Goal: Check status: Check status

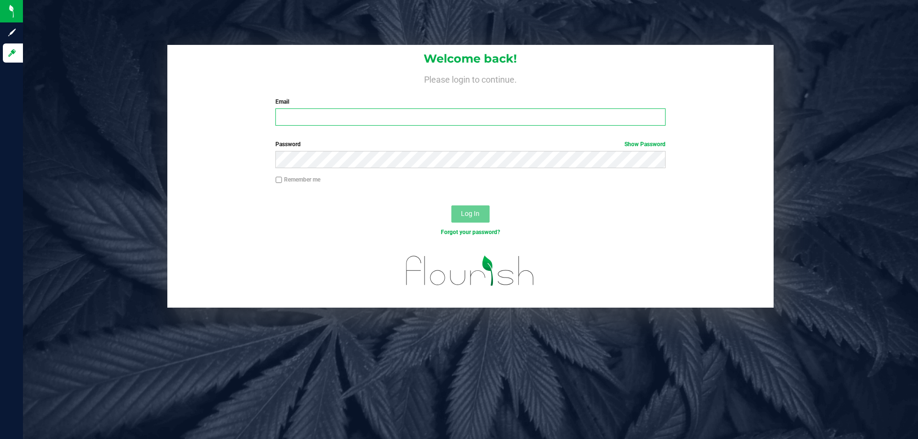
click at [393, 114] on input "Email" at bounding box center [470, 117] width 390 height 17
type input "[EMAIL_ADDRESS][DOMAIN_NAME]"
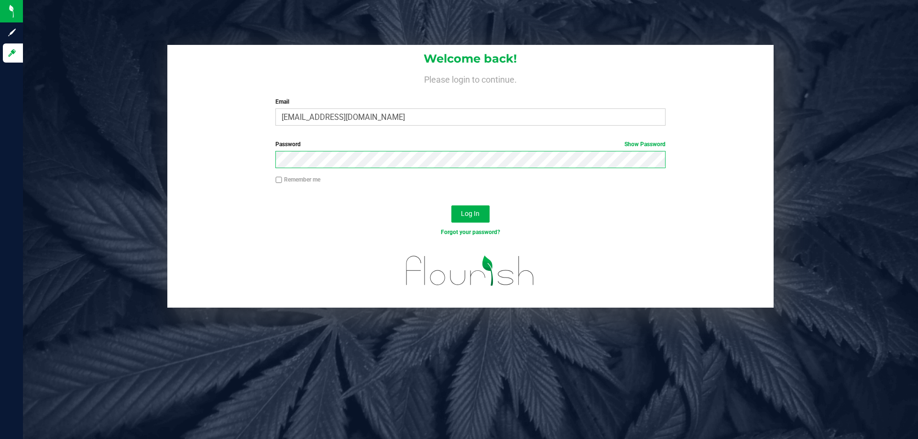
click at [451, 206] on button "Log In" at bounding box center [470, 214] width 38 height 17
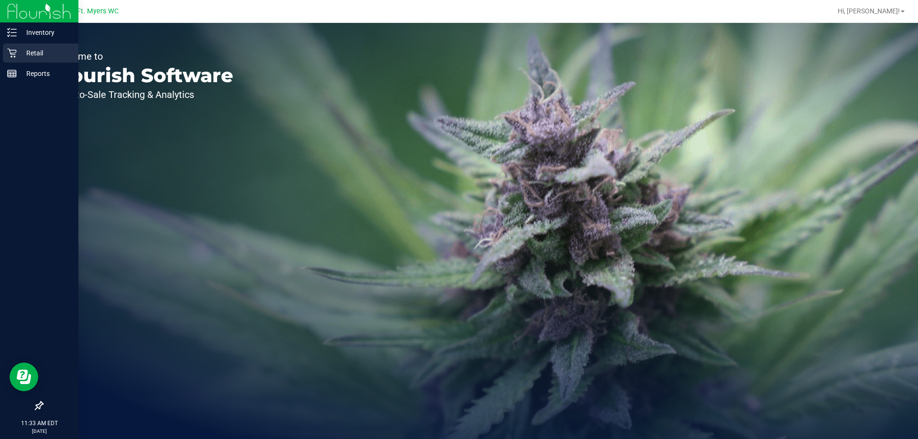
click at [15, 54] on icon at bounding box center [12, 53] width 10 height 10
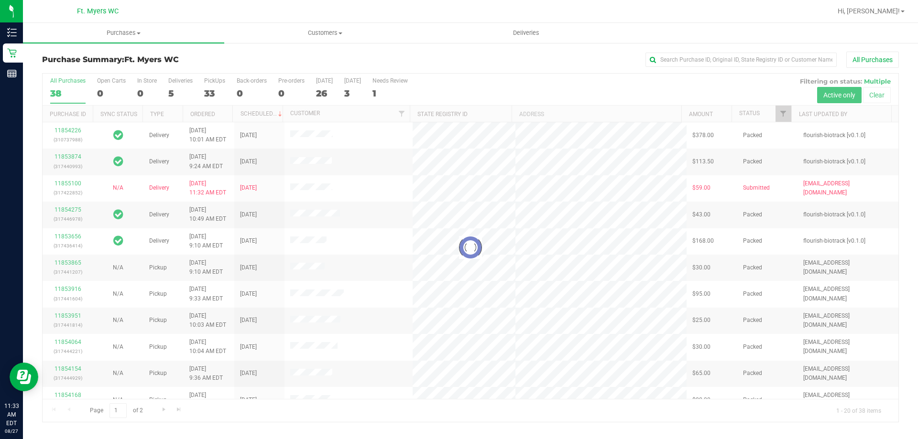
click at [206, 84] on div at bounding box center [471, 248] width 856 height 349
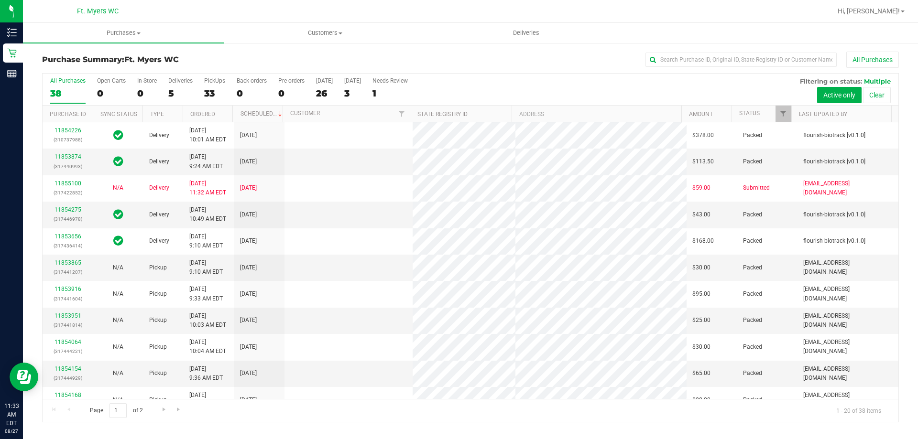
click at [212, 84] on label "PickUps 33" at bounding box center [214, 90] width 21 height 26
click at [0, 0] on input "PickUps 33" at bounding box center [0, 0] width 0 height 0
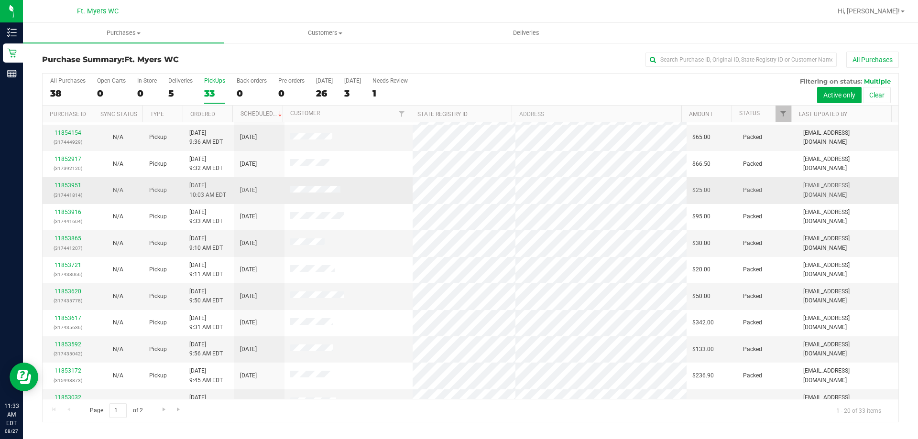
scroll to position [252, 0]
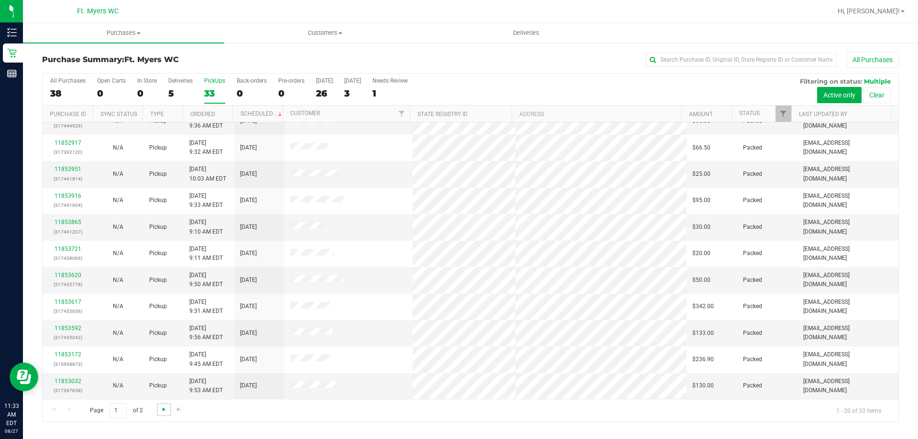
click at [164, 412] on span "Go to the next page" at bounding box center [164, 410] width 8 height 8
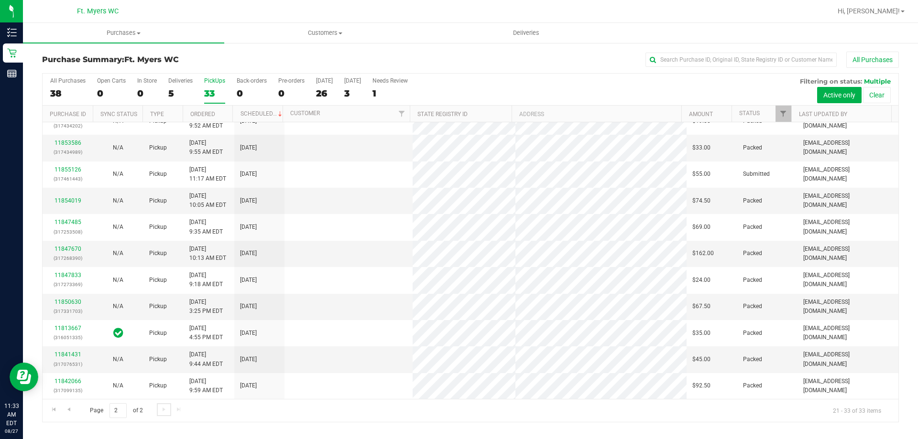
scroll to position [0, 0]
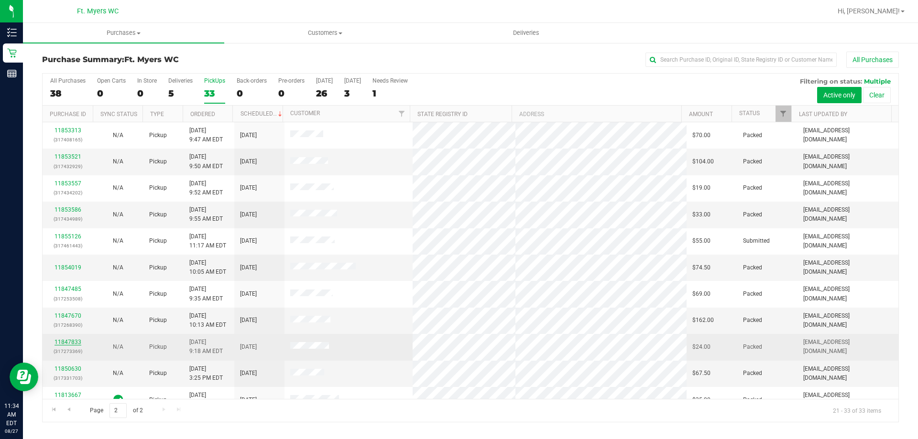
click at [79, 340] on link "11847833" at bounding box center [68, 342] width 27 height 7
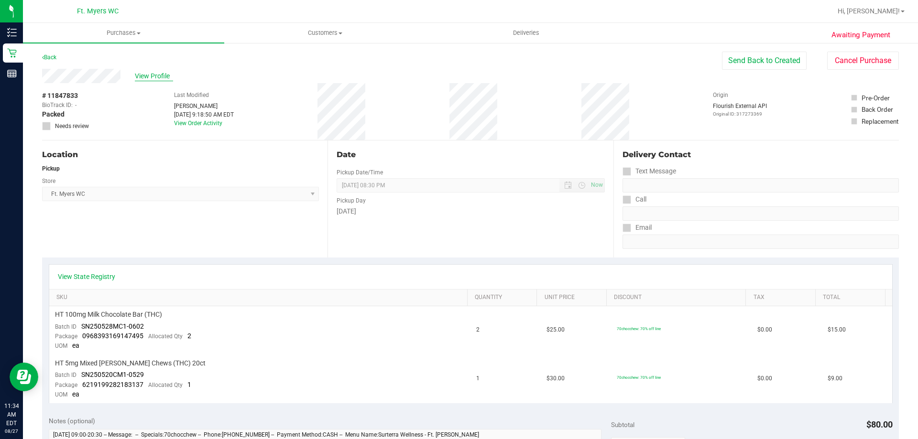
click at [140, 76] on span "View Profile" at bounding box center [154, 76] width 38 height 10
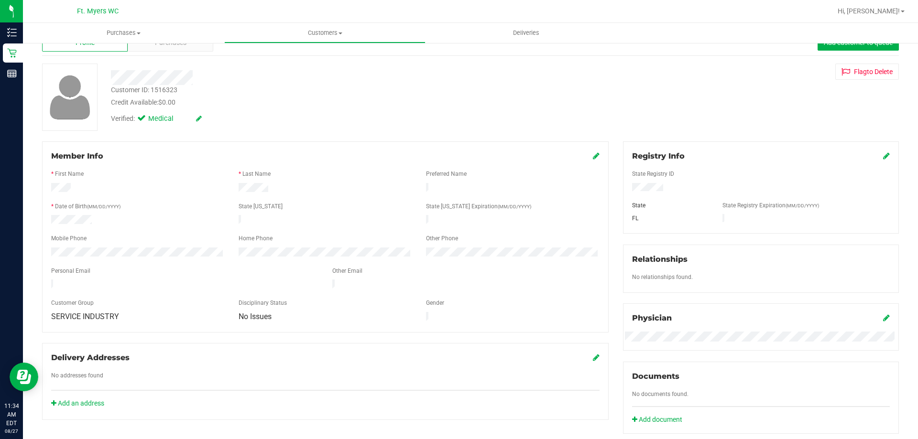
scroll to position [48, 0]
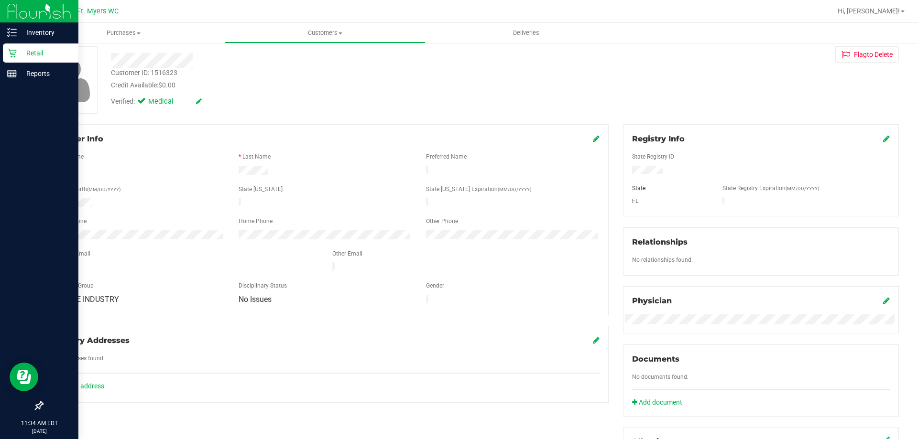
click at [9, 52] on icon at bounding box center [12, 53] width 10 height 10
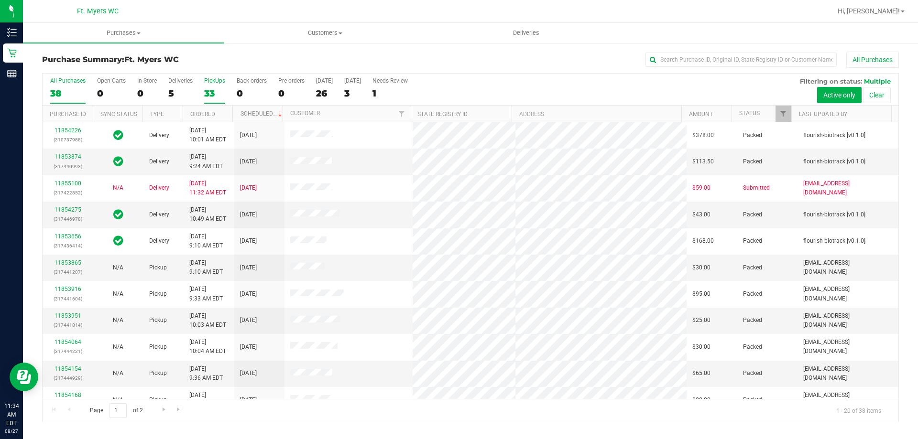
click at [216, 92] on div "33" at bounding box center [214, 93] width 21 height 11
click at [0, 0] on input "PickUps 33" at bounding box center [0, 0] width 0 height 0
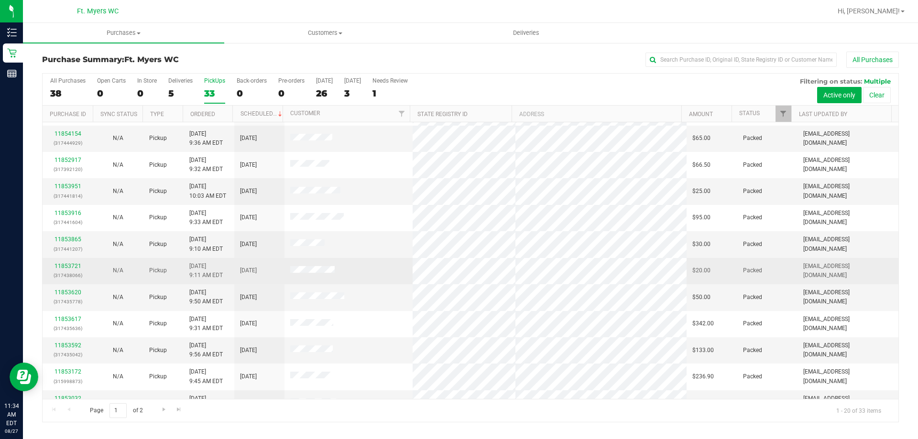
scroll to position [252, 0]
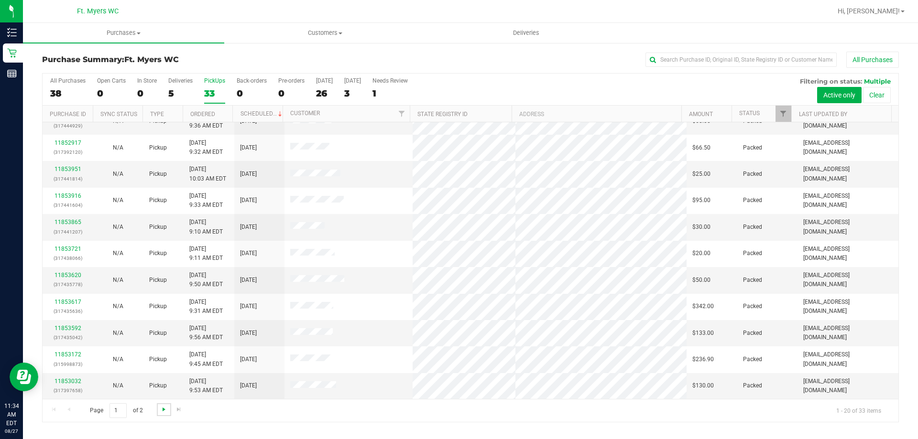
click at [162, 408] on span "Go to the next page" at bounding box center [164, 410] width 8 height 8
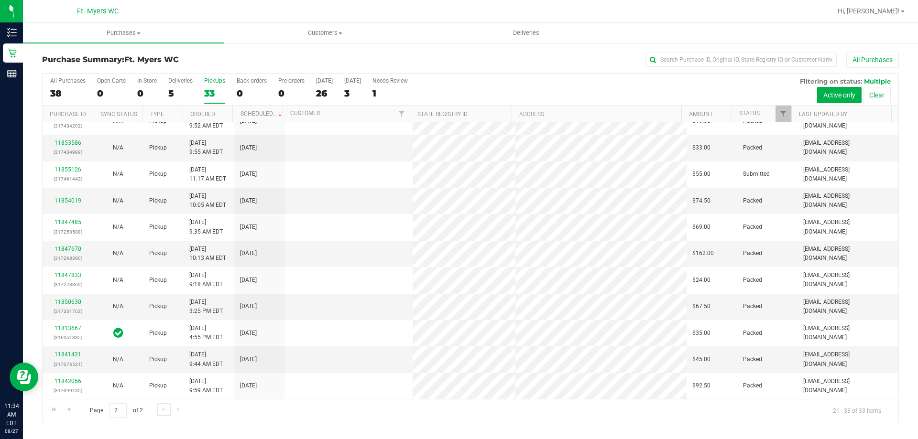
scroll to position [0, 0]
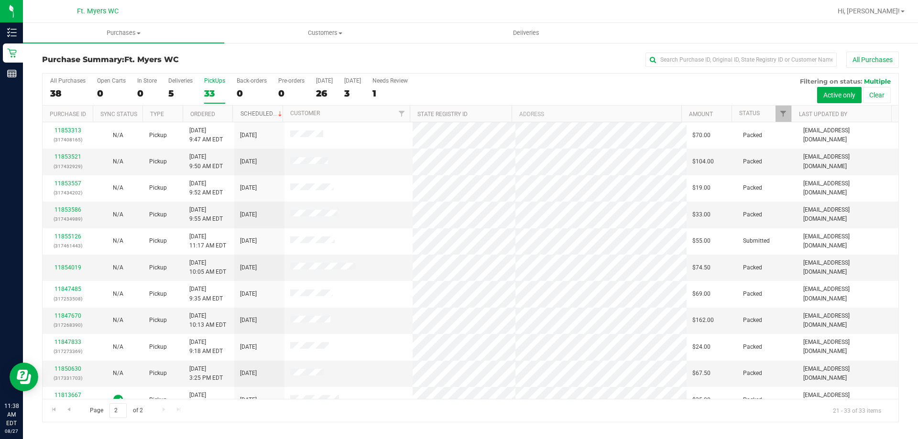
click at [263, 116] on link "Scheduled" at bounding box center [262, 113] width 44 height 7
click at [275, 113] on th "Scheduled" at bounding box center [257, 114] width 50 height 17
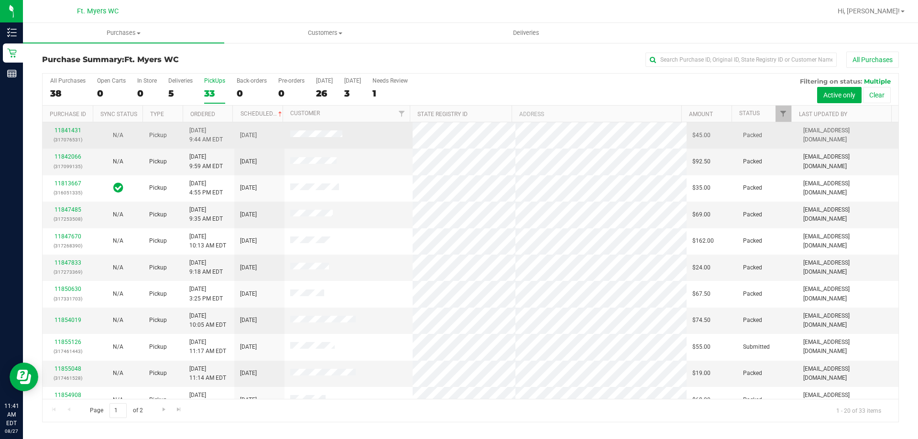
click at [63, 127] on div "11841431 (317076531)" at bounding box center [67, 135] width 39 height 18
click at [64, 128] on link "11841431" at bounding box center [68, 130] width 27 height 7
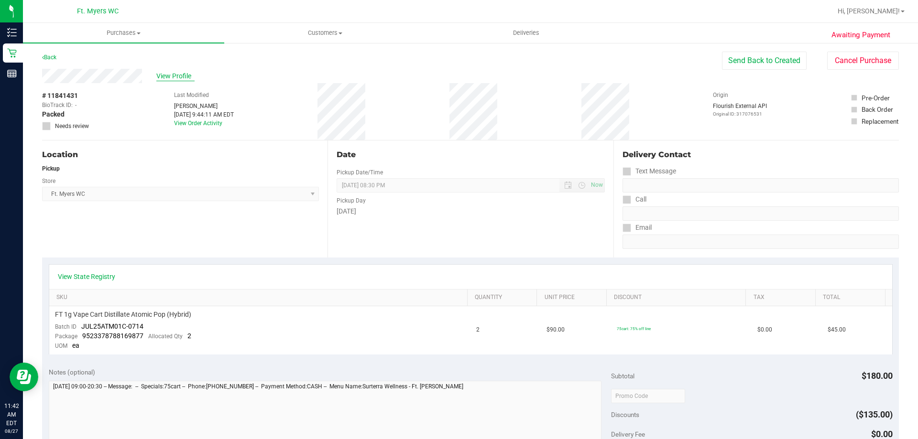
click at [184, 79] on span "View Profile" at bounding box center [175, 76] width 38 height 10
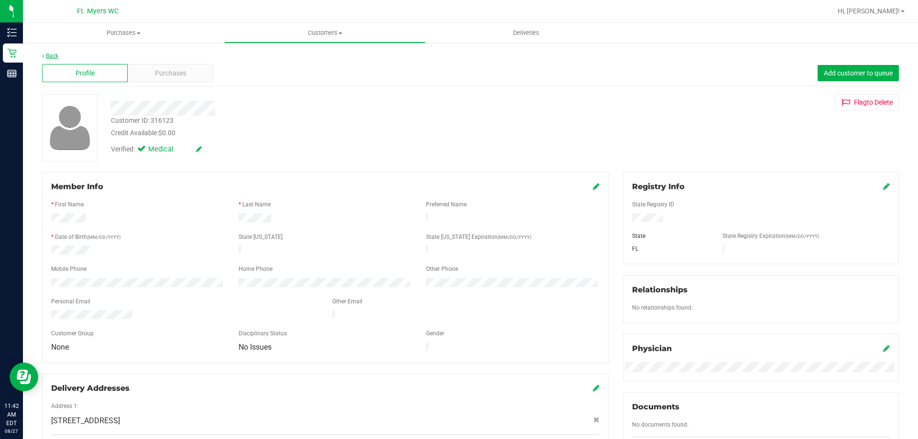
click at [50, 57] on link "Back" at bounding box center [50, 56] width 16 height 7
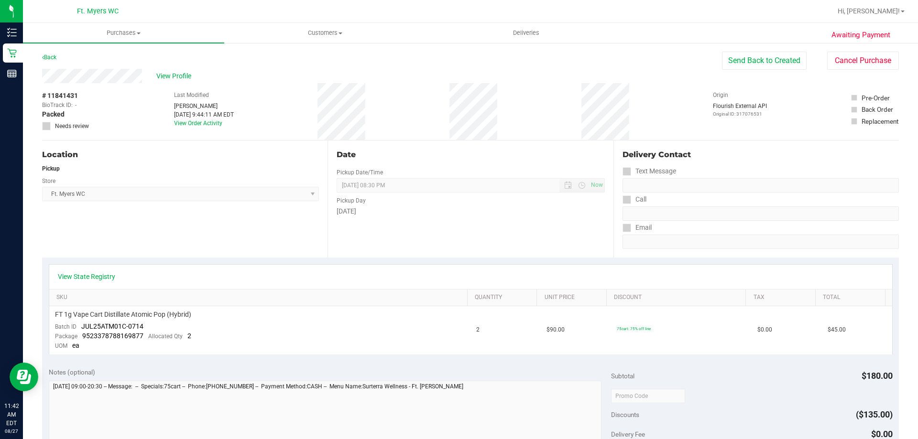
click at [50, 57] on link "Back" at bounding box center [49, 57] width 14 height 7
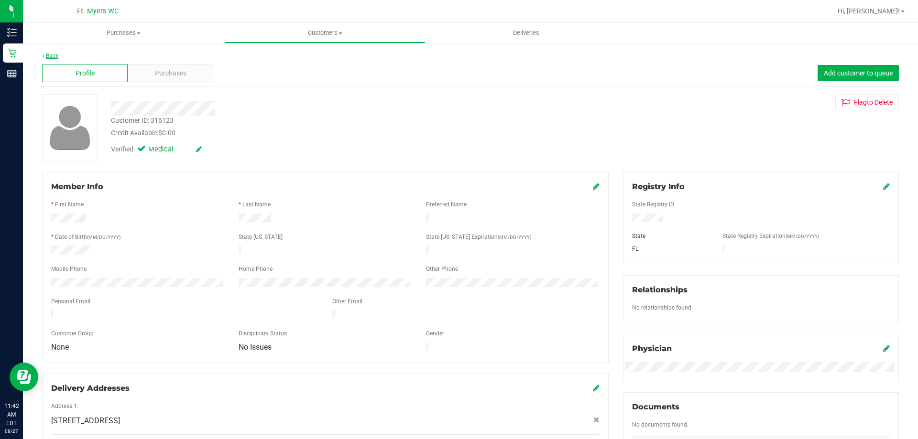
click at [58, 57] on link "Back" at bounding box center [50, 56] width 16 height 7
